Goal: Check status: Check status

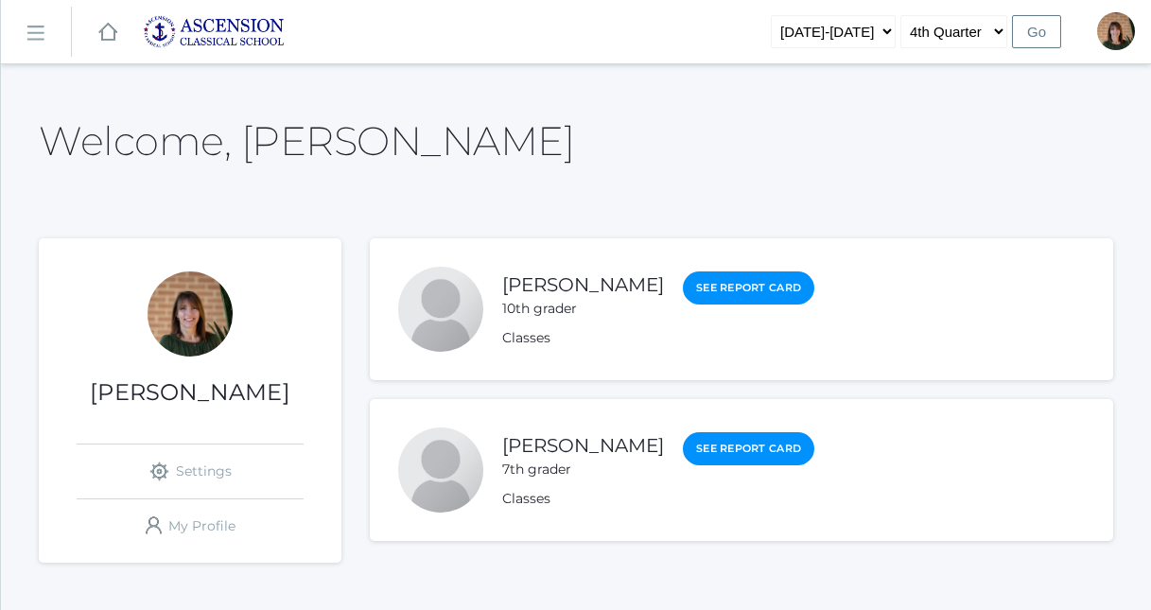
click at [39, 32] on rect at bounding box center [35, 33] width 30 height 30
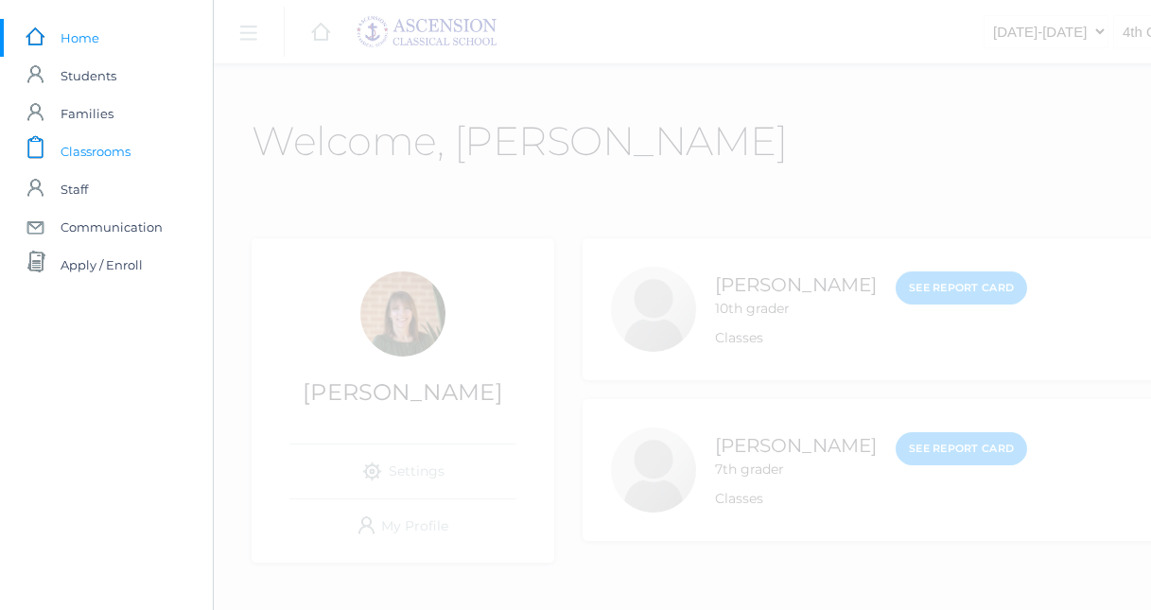
click at [127, 143] on span "Classrooms" at bounding box center [96, 151] width 70 height 38
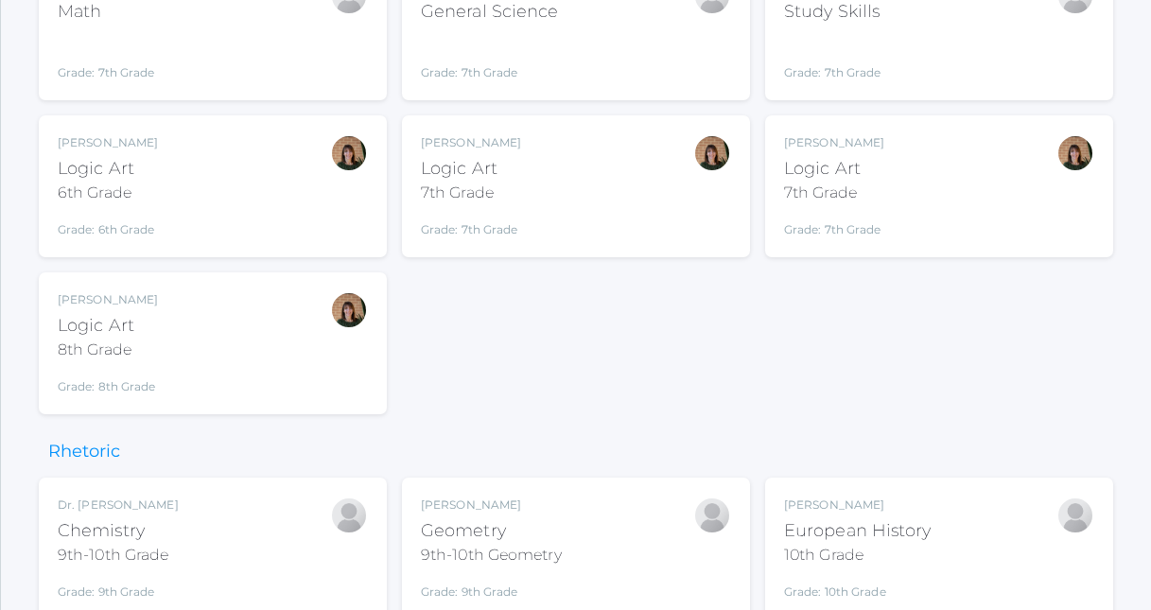
scroll to position [651, 0]
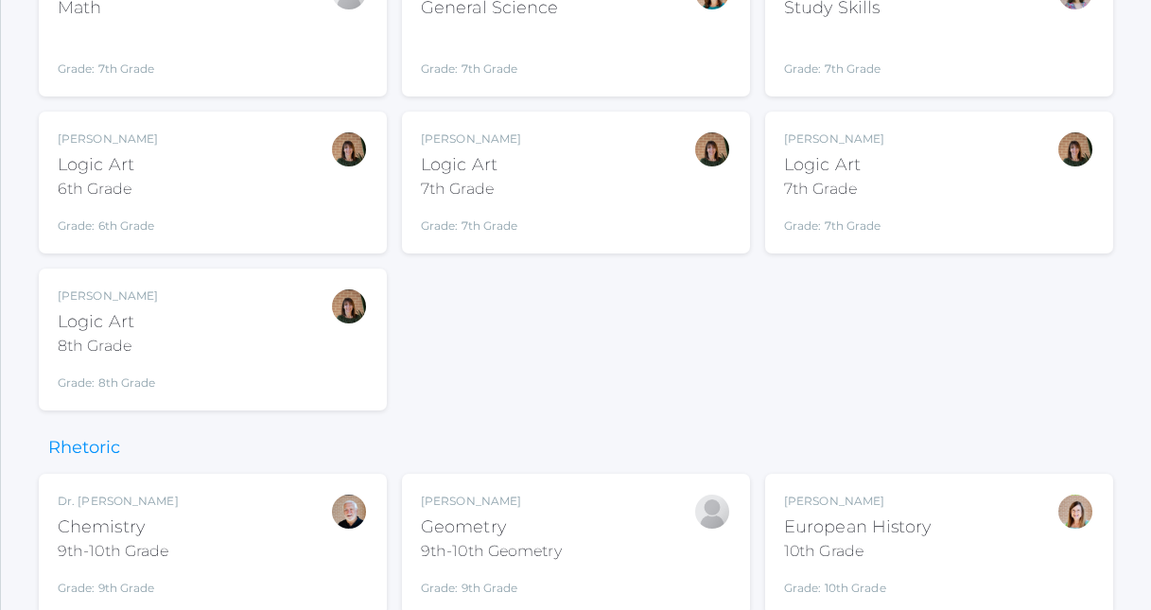
click at [219, 202] on div "Jennifer Anderson Logic Art 6th Grade Grade: 6th Grade LOGART" at bounding box center [213, 182] width 310 height 104
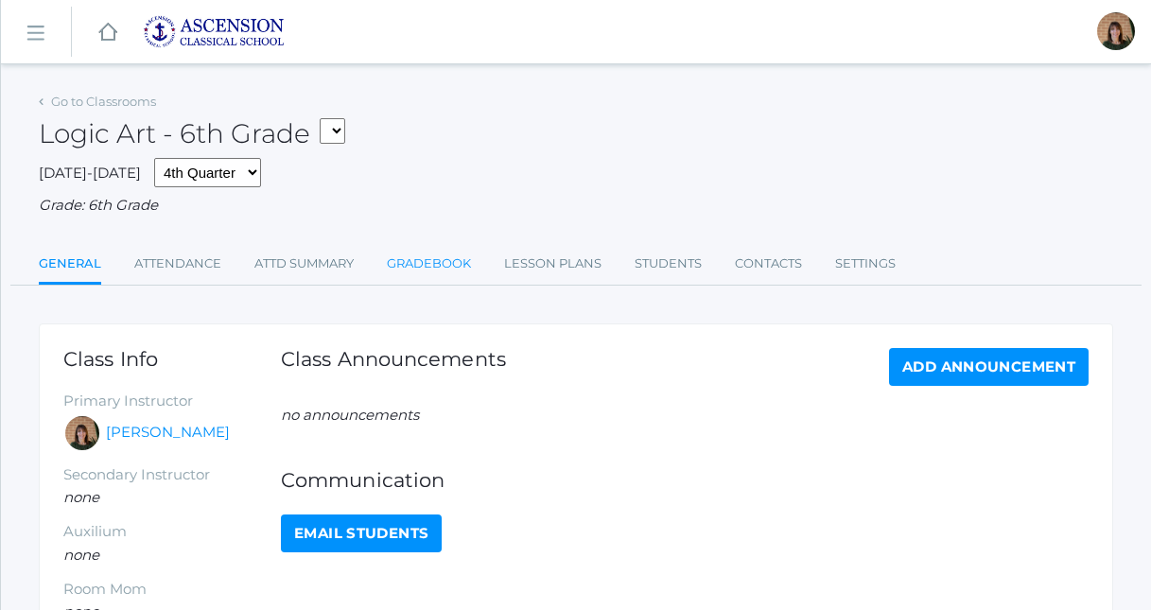
click at [437, 259] on link "Gradebook" at bounding box center [429, 264] width 84 height 38
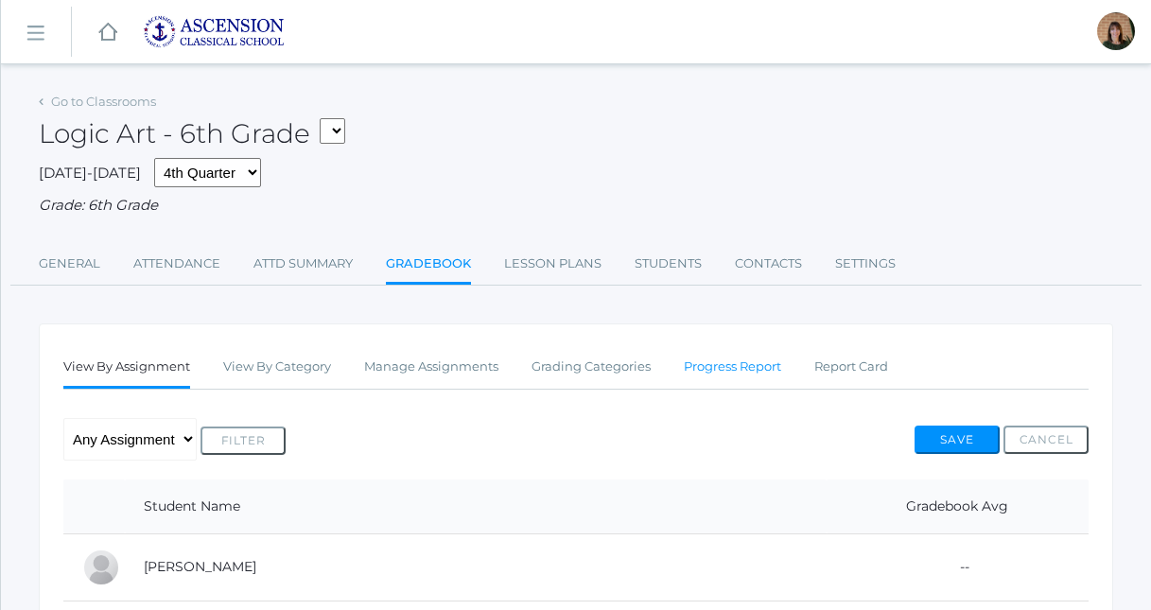
click at [745, 367] on link "Progress Report" at bounding box center [732, 367] width 97 height 38
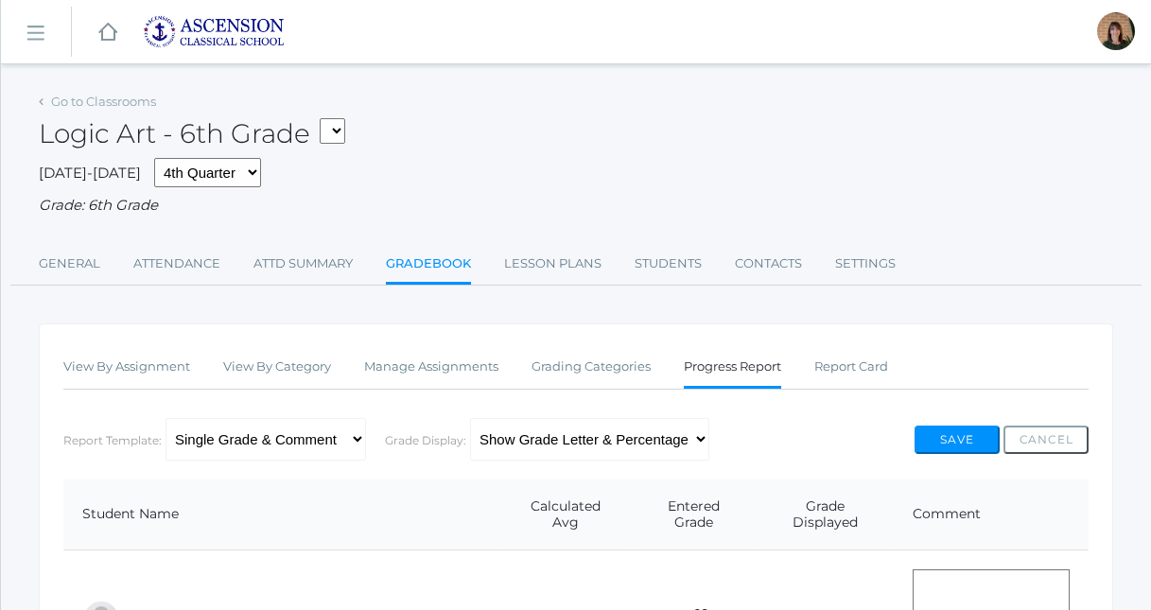
click at [39, 28] on rect at bounding box center [35, 33] width 30 height 30
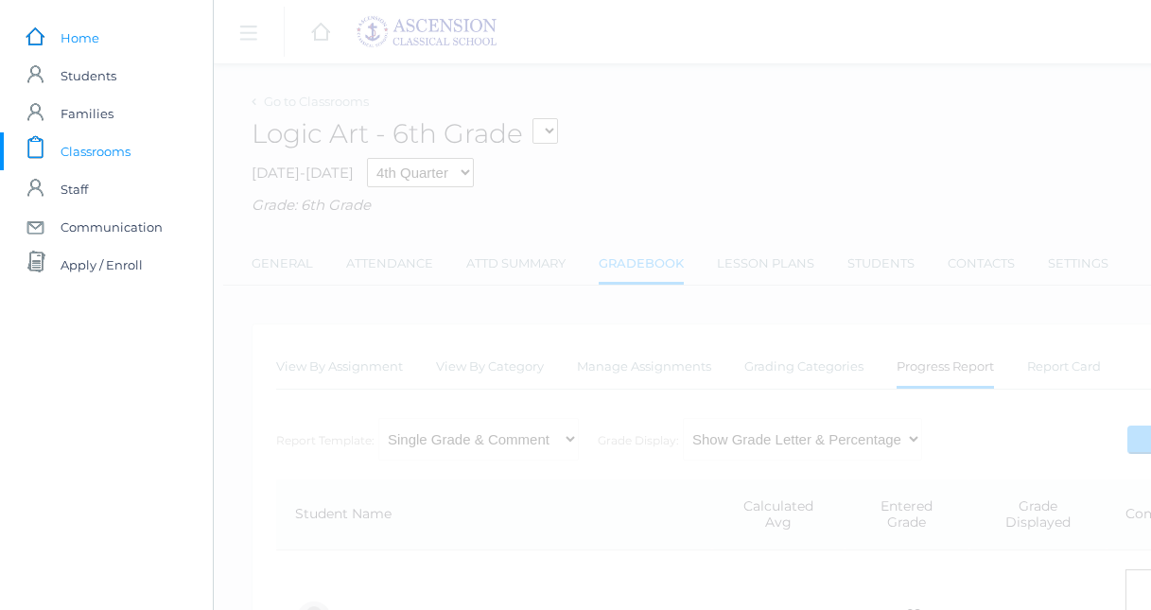
click at [104, 41] on link "icons/ui/navigation/home Created with Sketch. Home" at bounding box center [106, 38] width 213 height 38
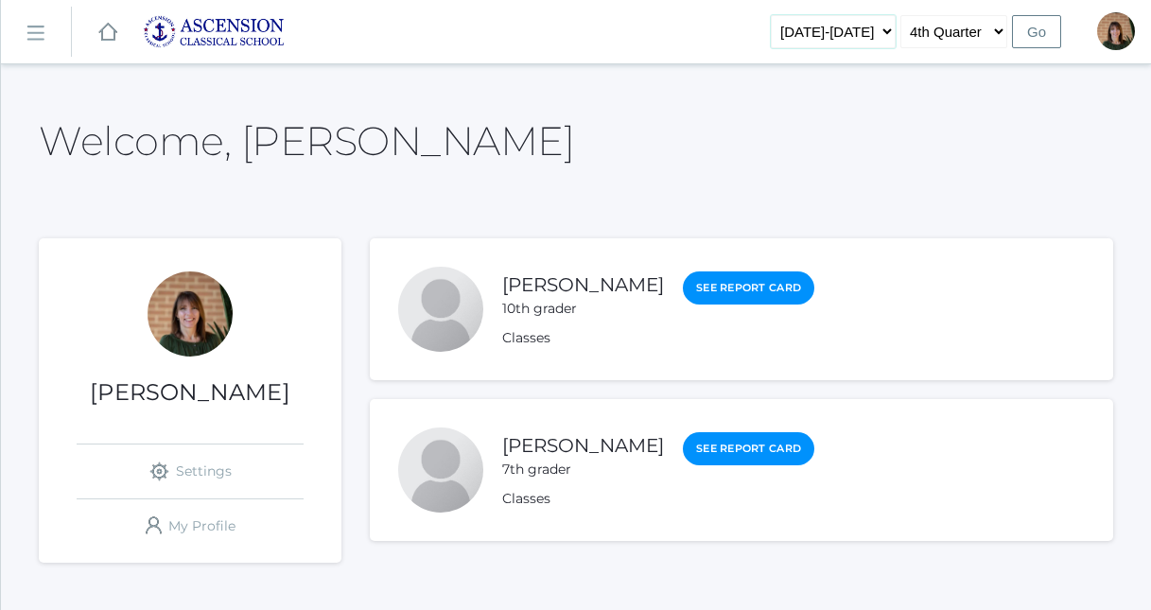
click at [879, 30] on select "[DATE]-[DATE] [DATE]-[DATE] [DATE]-[DATE]" at bounding box center [833, 31] width 125 height 33
click at [969, 35] on select "1st Quarter 2nd Quarter 3rd Quarter 4th Quarter" at bounding box center [953, 31] width 107 height 33
select select "1"
click at [871, 34] on select "[DATE]-[DATE] [DATE]-[DATE] [DATE]-[DATE]" at bounding box center [833, 31] width 125 height 33
click at [1105, 31] on div at bounding box center [1116, 31] width 38 height 38
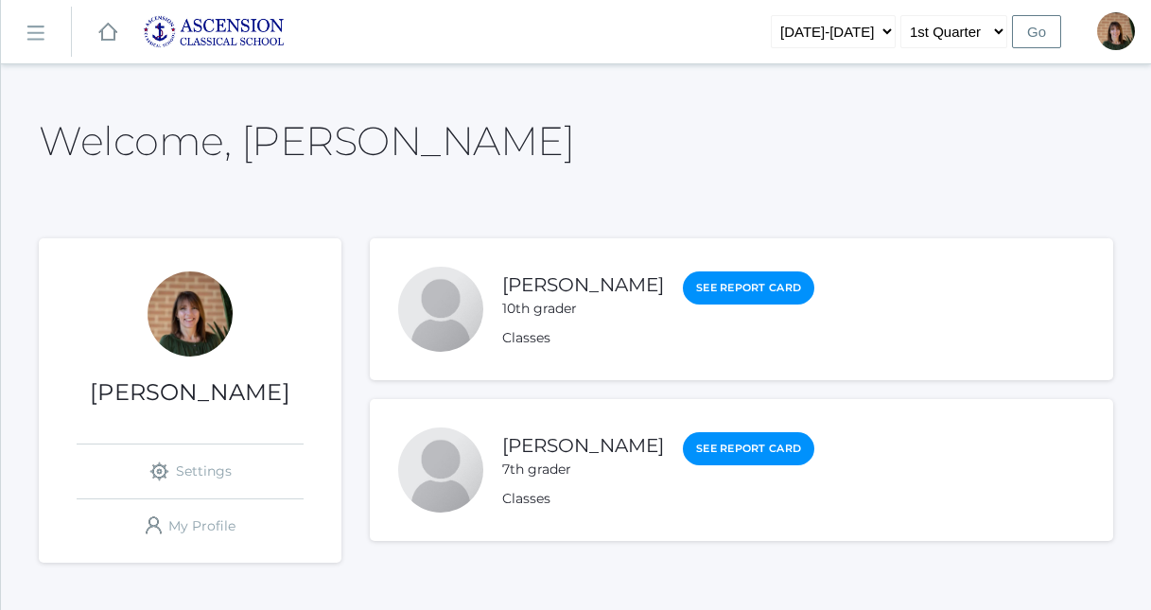
click at [654, 107] on div "Welcome, [PERSON_NAME]" at bounding box center [576, 130] width 1074 height 84
click at [239, 41] on img at bounding box center [214, 31] width 142 height 33
click at [37, 28] on rect at bounding box center [35, 33] width 30 height 30
